Goal: Task Accomplishment & Management: Complete application form

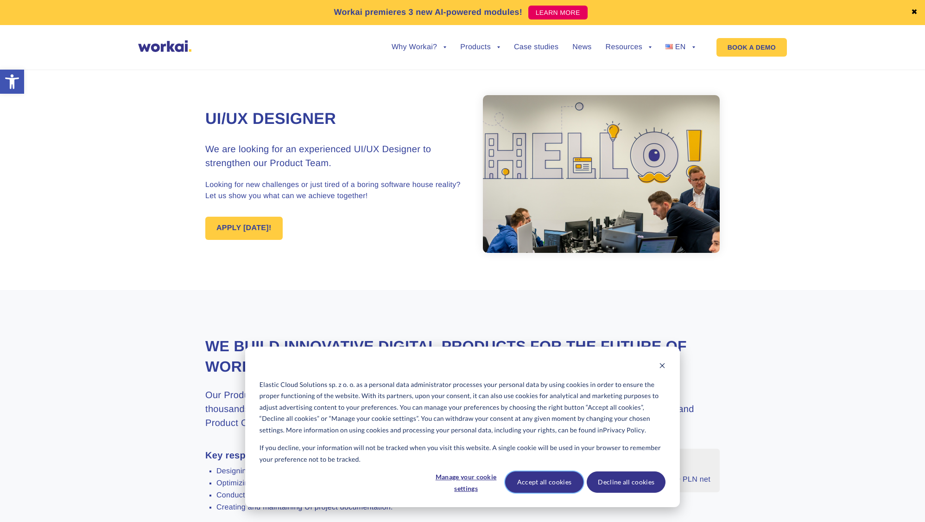
click at [554, 478] on button "Accept all cookies" at bounding box center [544, 481] width 79 height 21
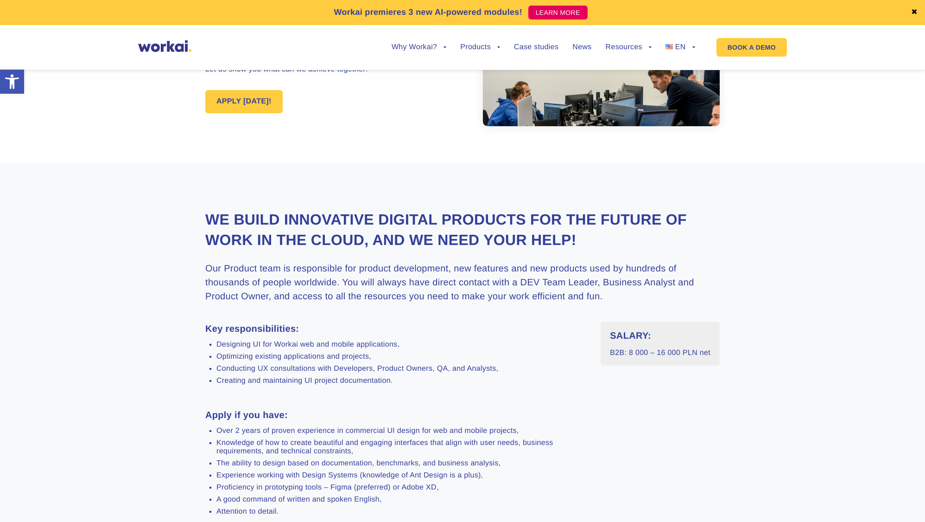
scroll to position [219, 0]
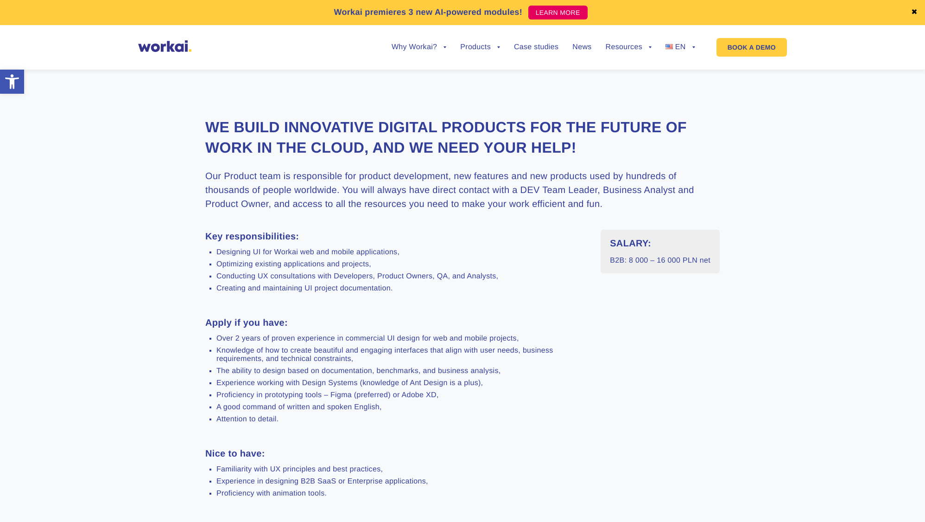
click at [561, 410] on li "A good command of written and spoken English," at bounding box center [401, 407] width 370 height 8
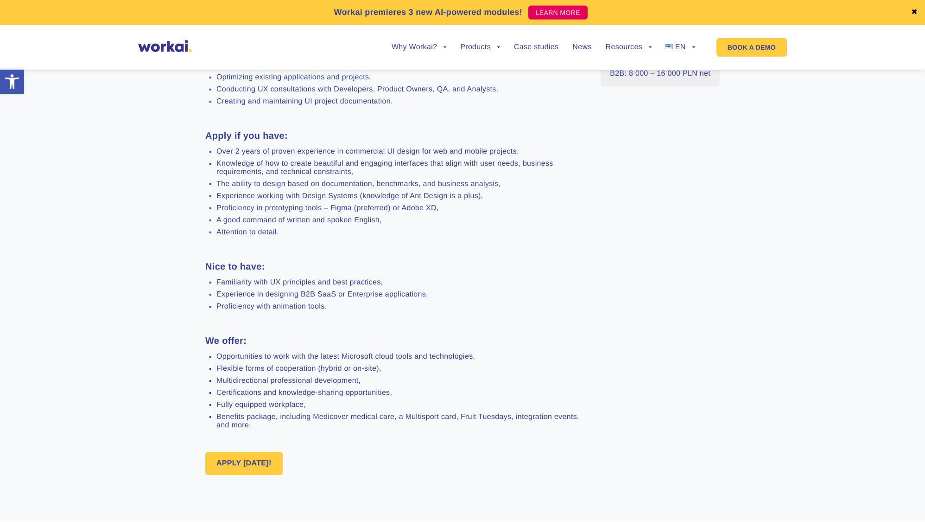
scroll to position [496, 0]
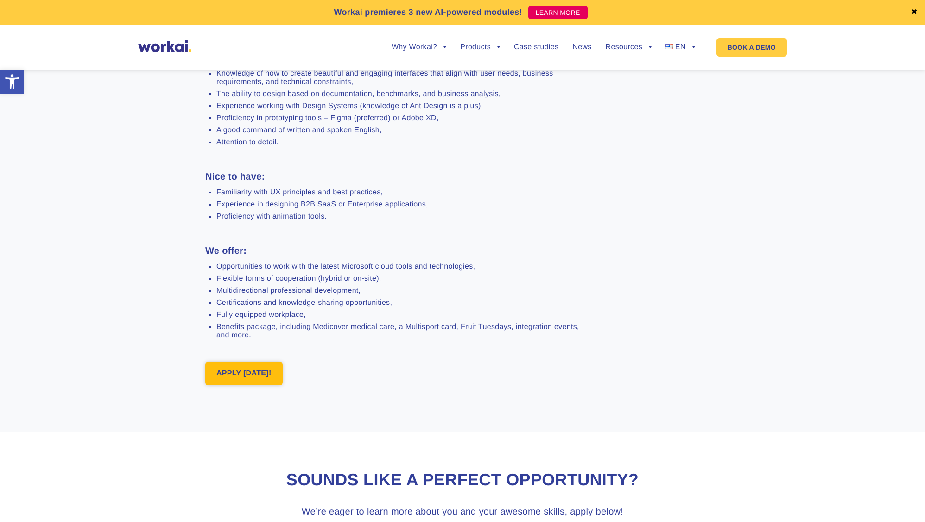
click at [235, 371] on link "APPLY TODAY!" at bounding box center [243, 373] width 77 height 23
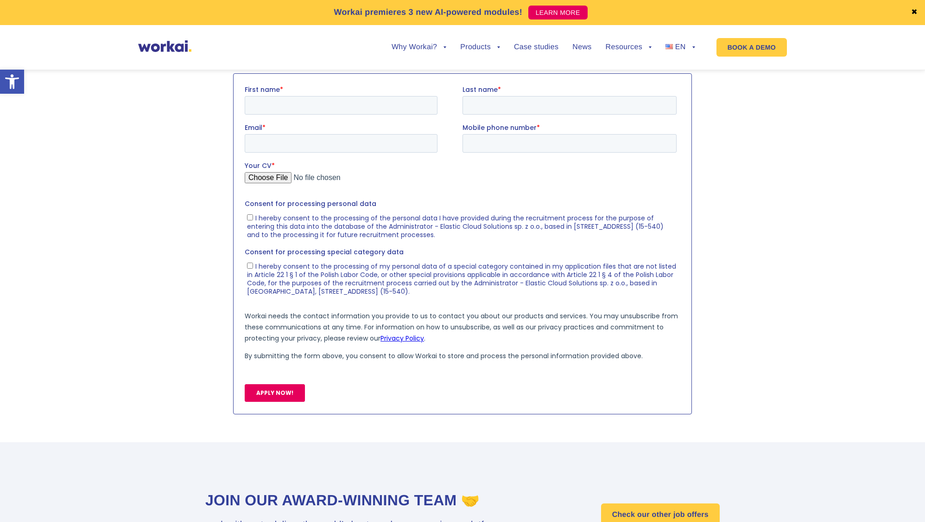
scroll to position [969, 0]
click at [379, 99] on input "First name *" at bounding box center [341, 104] width 193 height 19
type input "Mikołaj"
type input "Głowala"
type input "mikolaj.glowala@gmail.com"
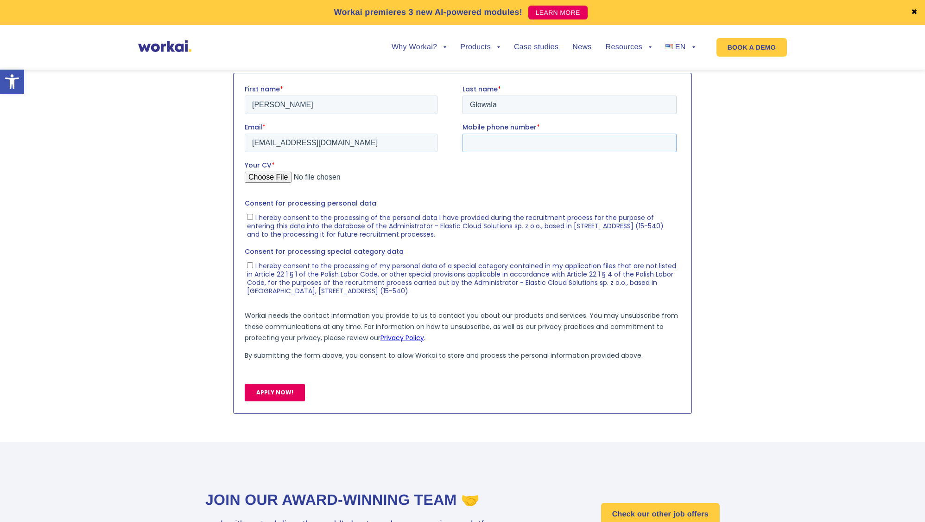
type input "+48506640563"
click at [267, 174] on input "Your CV *" at bounding box center [461, 180] width 432 height 19
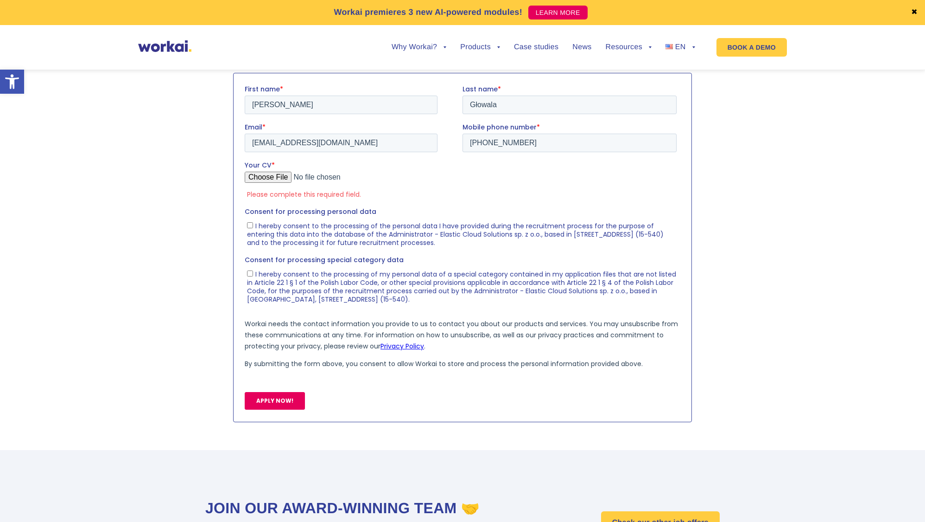
type input "C:\fakepath\CV - Mikołaj Głowala - 2025.pdf"
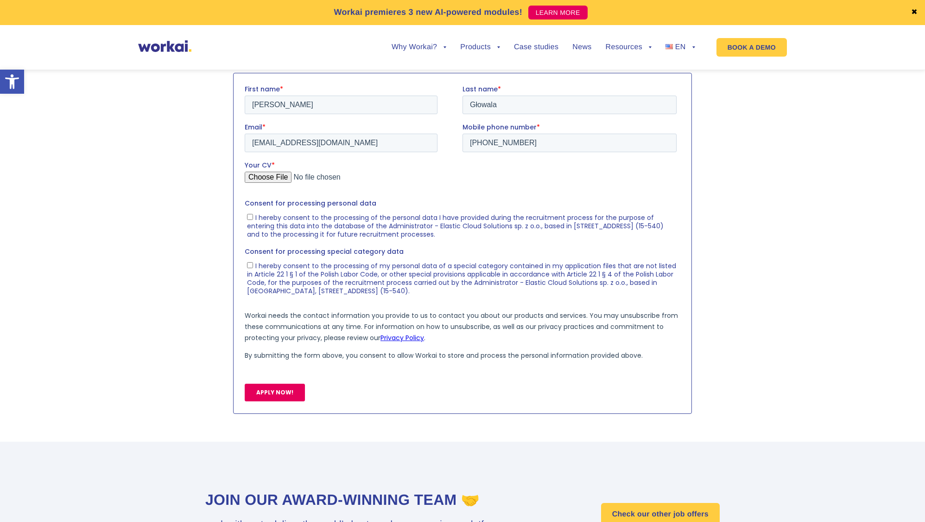
click at [300, 222] on span "I hereby consent to the processing of the personal data I have provided during …" at bounding box center [455, 225] width 417 height 26
click at [253, 219] on input "I hereby consent to the processing of the personal data I have provided during …" at bounding box center [250, 216] width 6 height 6
checkbox input "true"
click at [349, 275] on span "I hereby consent to the processing of my personal data of a special category co…" at bounding box center [461, 278] width 429 height 34
click at [253, 267] on input "I hereby consent to the processing of my personal data of a special category co…" at bounding box center [250, 264] width 6 height 6
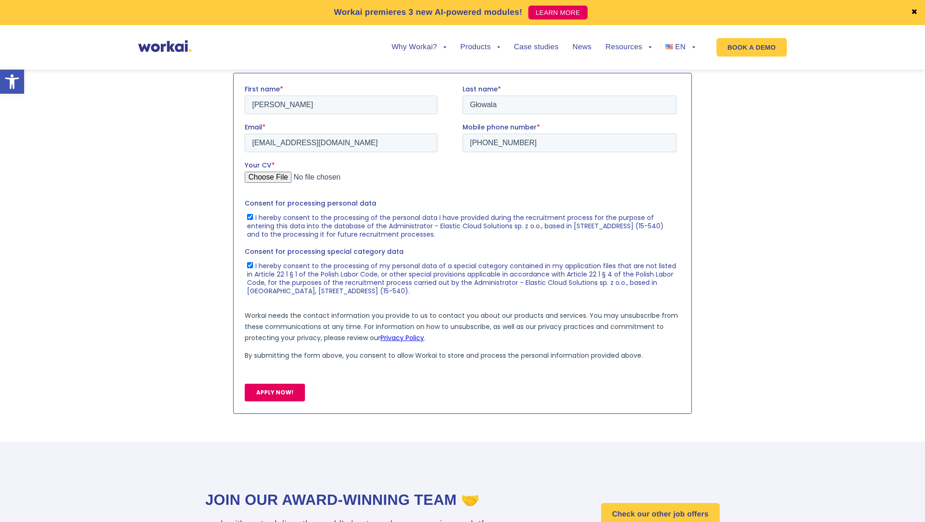
checkbox input "true"
click at [272, 388] on input "APPLY NOW!" at bounding box center [275, 392] width 60 height 18
